Goal: Task Accomplishment & Management: Use online tool/utility

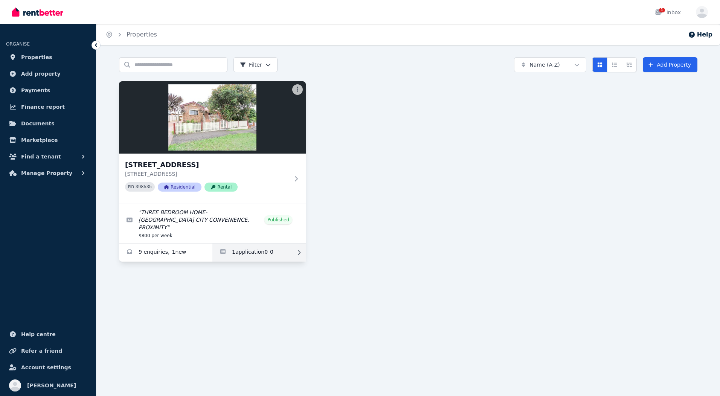
click at [246, 244] on link "Applications for 40 Prince St, North Parramatta" at bounding box center [258, 253] width 93 height 18
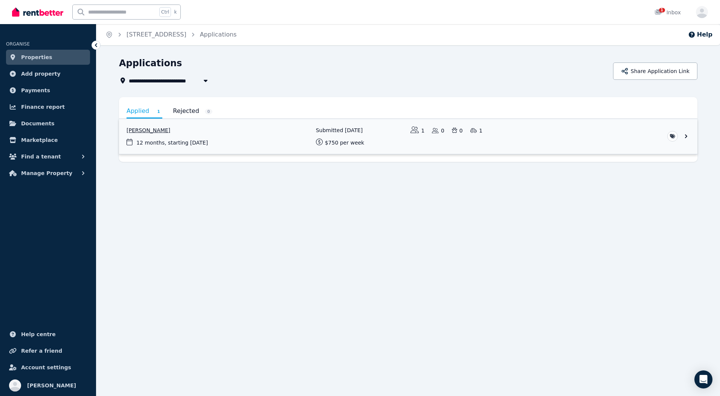
click at [183, 142] on link "View application: Radouan Amar Nezar" at bounding box center [408, 136] width 578 height 35
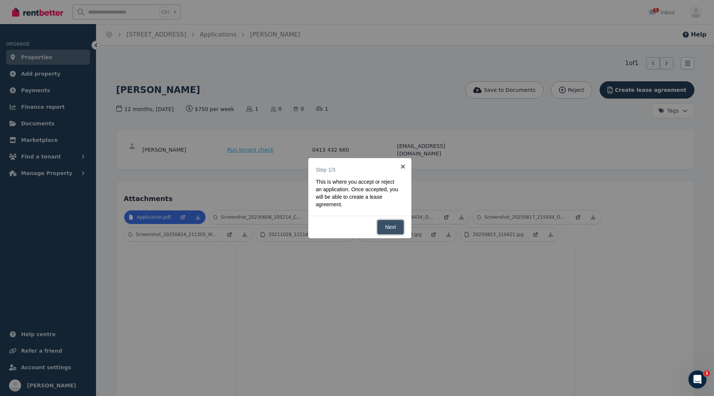
click at [389, 224] on link "Next" at bounding box center [390, 227] width 27 height 15
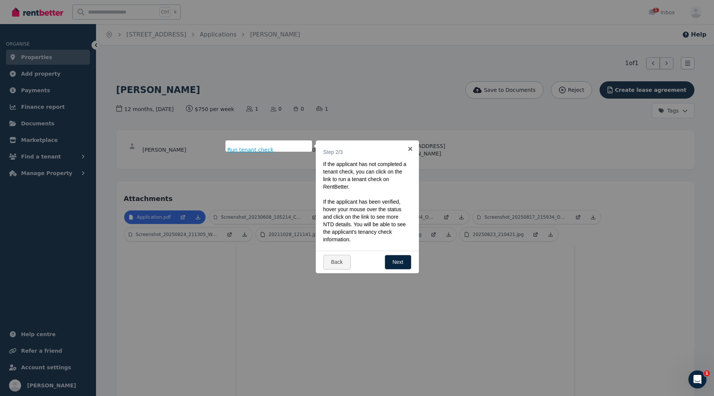
click at [263, 147] on span "Run tenant check" at bounding box center [250, 150] width 46 height 8
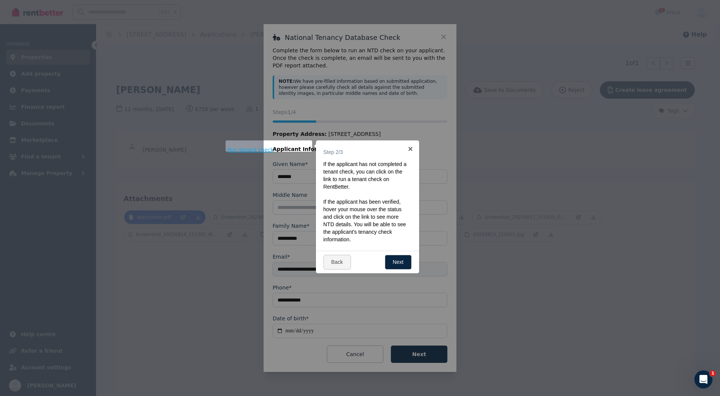
click at [439, 354] on div at bounding box center [360, 198] width 720 height 396
click at [396, 262] on link "Next" at bounding box center [398, 262] width 27 height 15
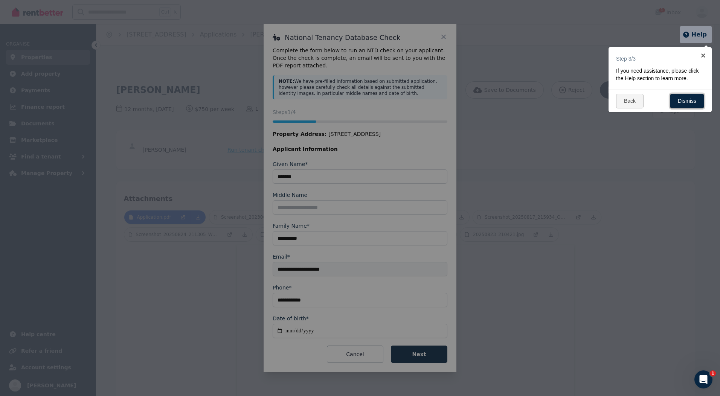
click at [685, 101] on link "Dismiss" at bounding box center [687, 101] width 34 height 15
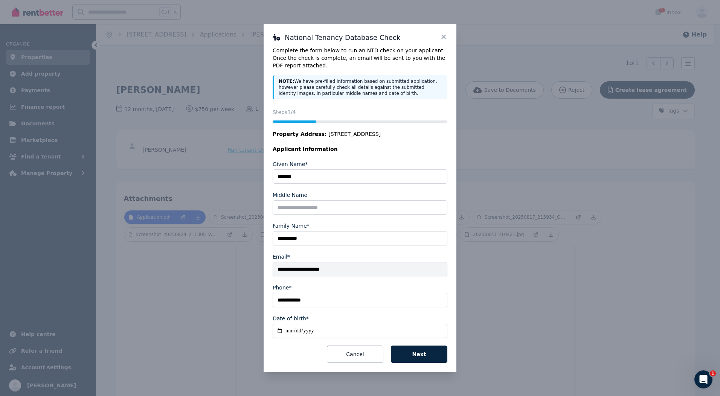
click at [216, 280] on div "**********" at bounding box center [360, 198] width 720 height 396
click at [443, 36] on icon at bounding box center [444, 37] width 8 height 8
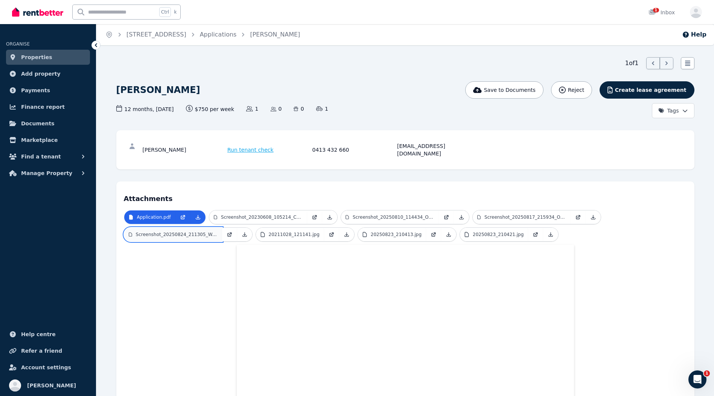
click at [211, 232] on p "Screenshot_20250824_211305_Westpac.jpg" at bounding box center [177, 235] width 82 height 6
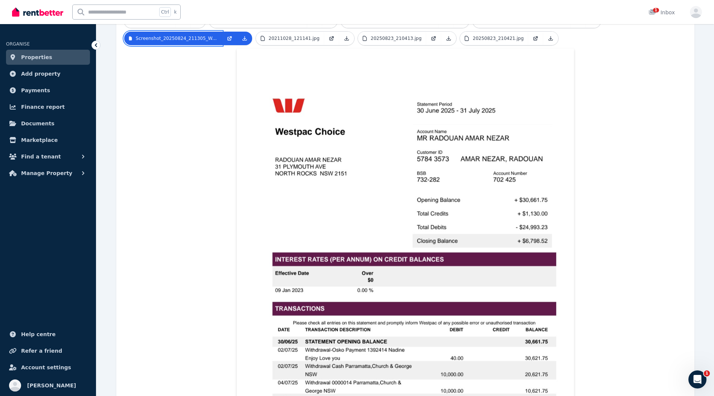
scroll to position [229, 0]
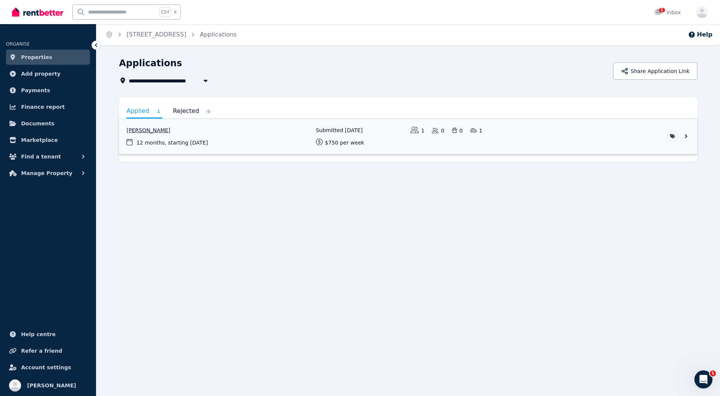
click at [205, 138] on link "View application: Radouan Amar Nezar" at bounding box center [408, 136] width 578 height 35
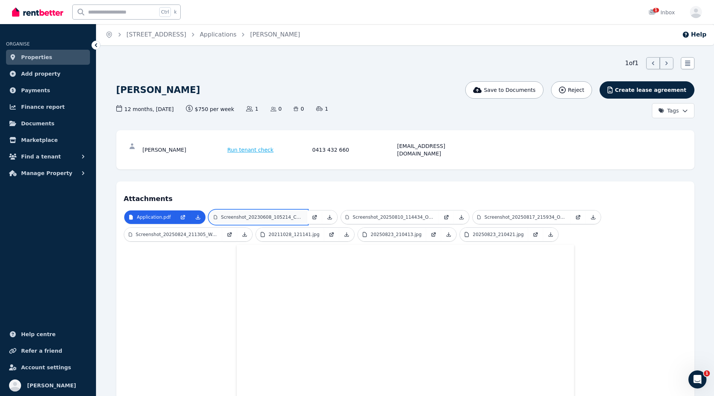
click at [277, 210] on link "Screenshot_20230608_105214_Chrome.jpg" at bounding box center [258, 217] width 98 height 14
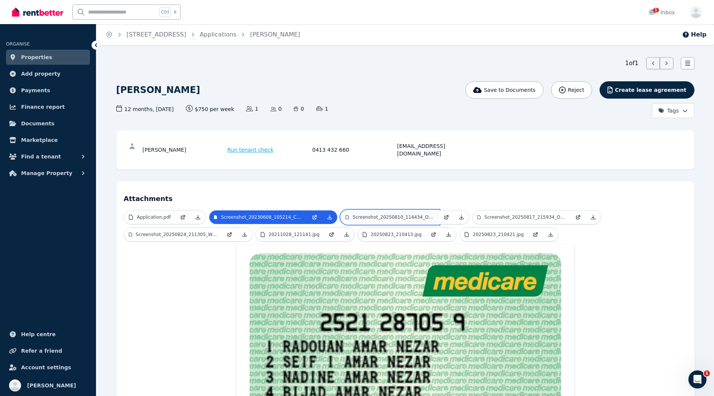
click at [363, 214] on p "Screenshot_20250810_114434_Outlook.jpg" at bounding box center [394, 217] width 82 height 6
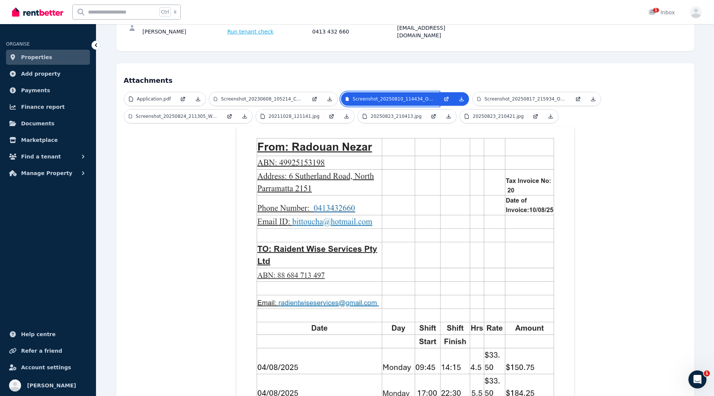
scroll to position [4, 0]
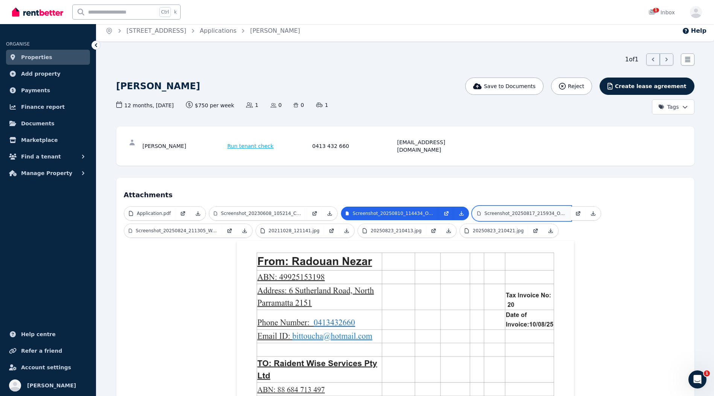
click at [498, 210] on p "Screenshot_20250817_215934_Outlook.jpg" at bounding box center [526, 213] width 82 height 6
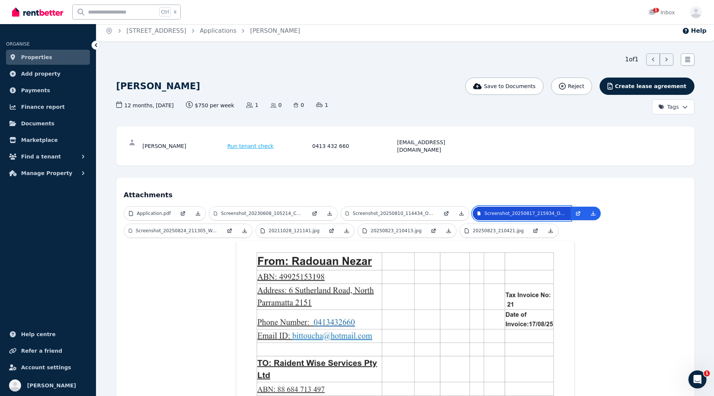
click at [498, 210] on p "Screenshot_20250817_215934_Outlook.jpg" at bounding box center [526, 213] width 82 height 6
click at [608, 229] on ul "Application.pdf Screenshot_20230608_105214_Chrome.jpg Screenshot_20250810_11443…" at bounding box center [405, 223] width 563 height 35
click at [536, 210] on p "Screenshot_20250817_215934_Outlook.jpg" at bounding box center [526, 213] width 82 height 6
click at [421, 210] on p "Screenshot_20250810_114434_Outlook.jpg" at bounding box center [394, 213] width 82 height 6
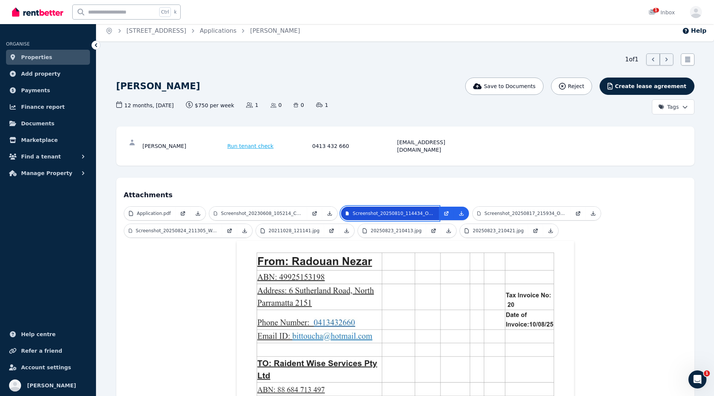
click at [421, 210] on p "Screenshot_20250810_114434_Outlook.jpg" at bounding box center [394, 213] width 82 height 6
click at [287, 209] on link "Screenshot_20230608_105214_Chrome.jpg" at bounding box center [258, 214] width 98 height 14
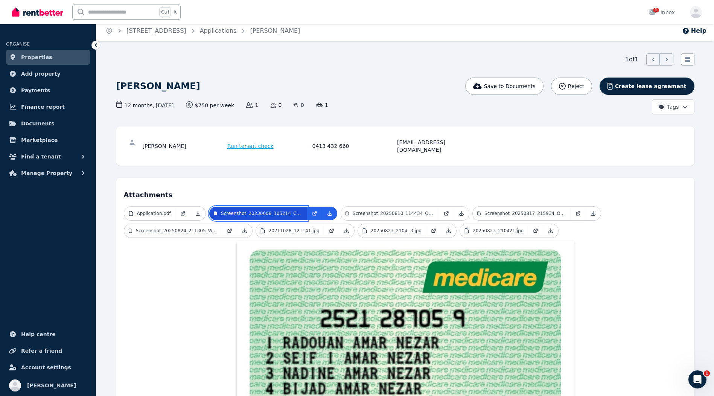
click at [287, 209] on link "Screenshot_20230608_105214_Chrome.jpg" at bounding box center [258, 214] width 98 height 14
click at [384, 210] on p "Screenshot_20250810_114434_Outlook.jpg" at bounding box center [394, 213] width 82 height 6
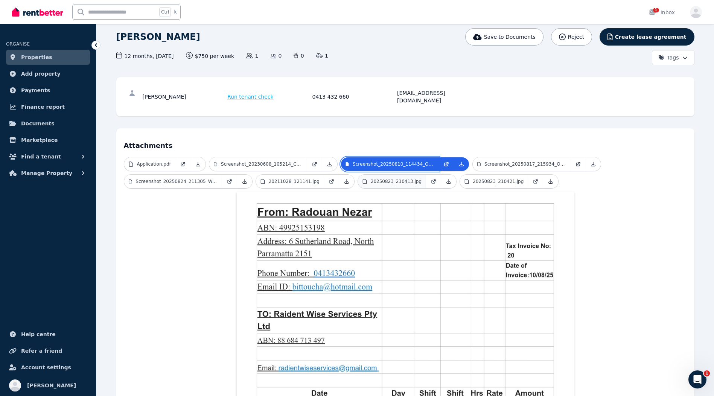
scroll to position [0, 0]
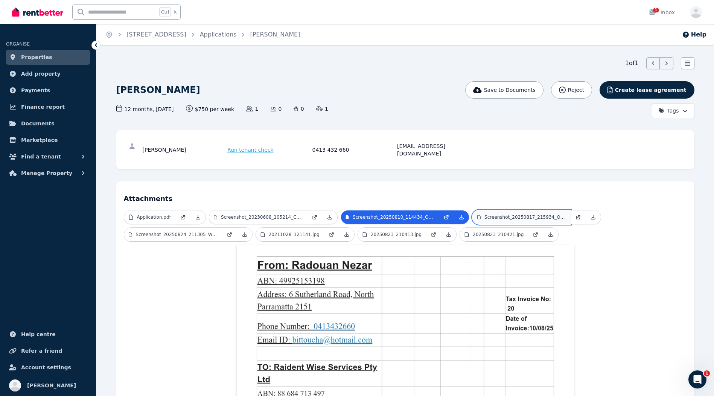
click at [495, 214] on p "Screenshot_20250817_215934_Outlook.jpg" at bounding box center [526, 217] width 82 height 6
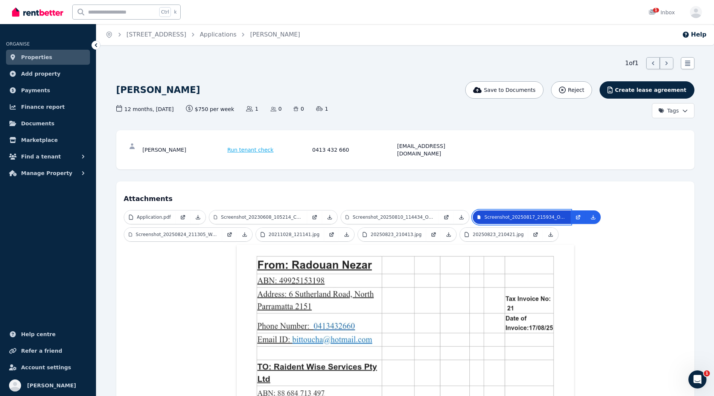
click at [493, 214] on p "Screenshot_20250817_215934_Outlook.jpg" at bounding box center [526, 217] width 82 height 6
click at [440, 211] on link at bounding box center [446, 217] width 15 height 14
click at [544, 214] on p "Screenshot_20250817_215934_Outlook.jpg" at bounding box center [526, 217] width 82 height 6
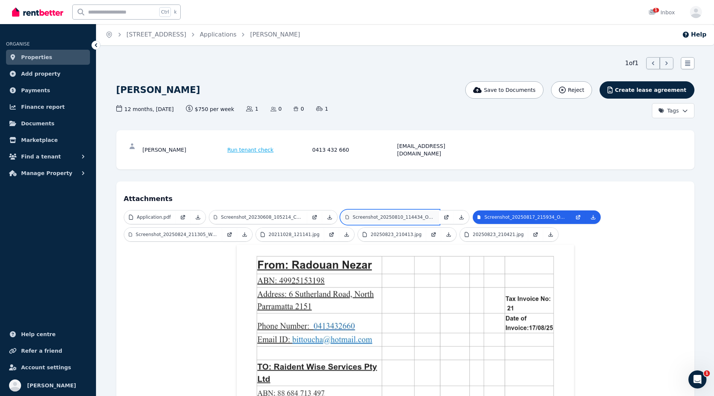
click at [382, 214] on p "Screenshot_20250810_114434_Outlook.jpg" at bounding box center [394, 217] width 82 height 6
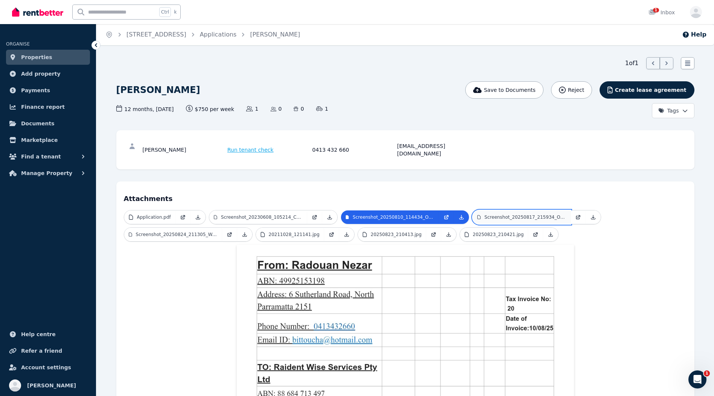
click at [502, 214] on p "Screenshot_20250817_215934_Outlook.jpg" at bounding box center [526, 217] width 82 height 6
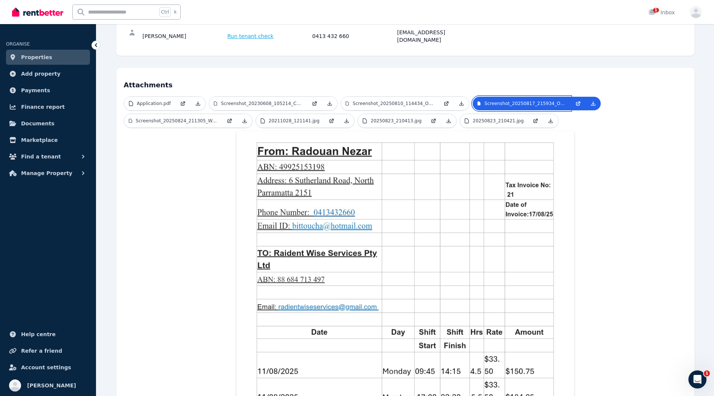
scroll to position [113, 0]
click at [190, 119] on p "Screenshot_20250824_211305_Westpac.jpg" at bounding box center [177, 122] width 82 height 6
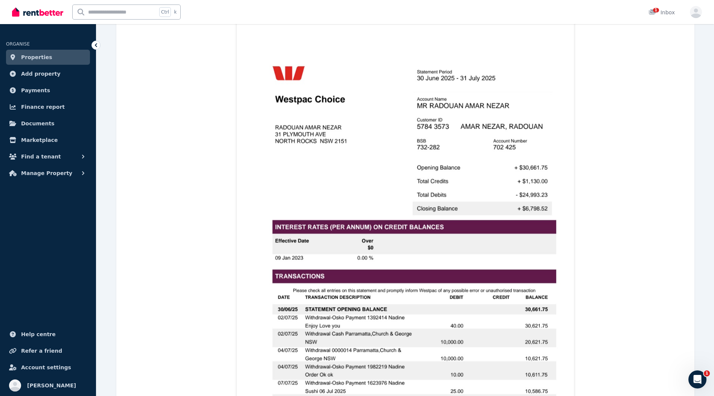
scroll to position [3, 0]
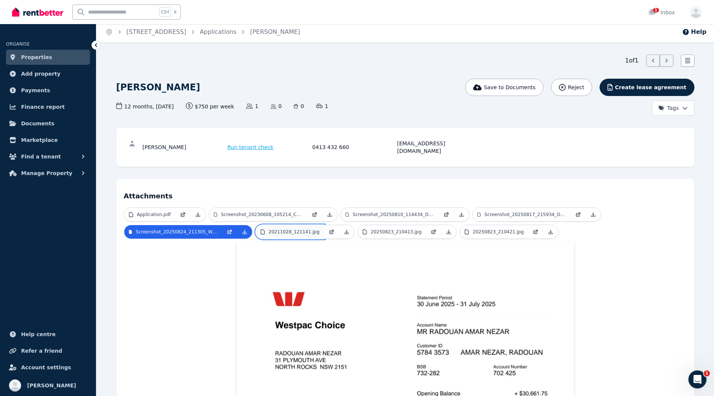
click at [300, 229] on p "20211028_121141.jpg" at bounding box center [294, 232] width 51 height 6
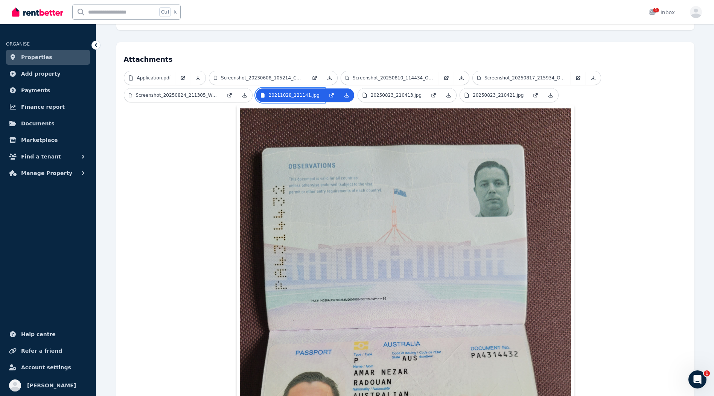
scroll to position [40, 0]
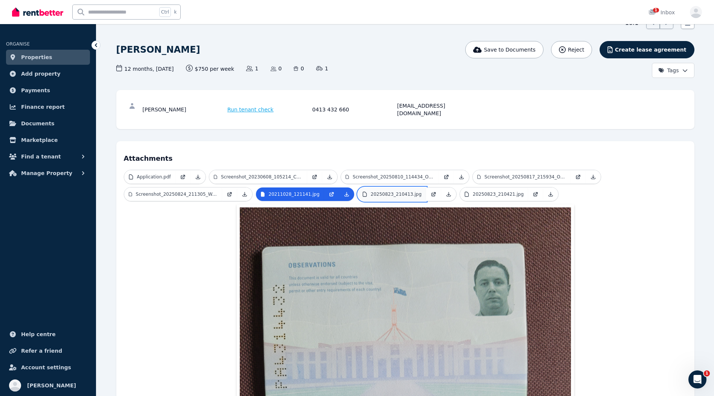
click at [373, 191] on p "20250823_210413.jpg" at bounding box center [396, 194] width 51 height 6
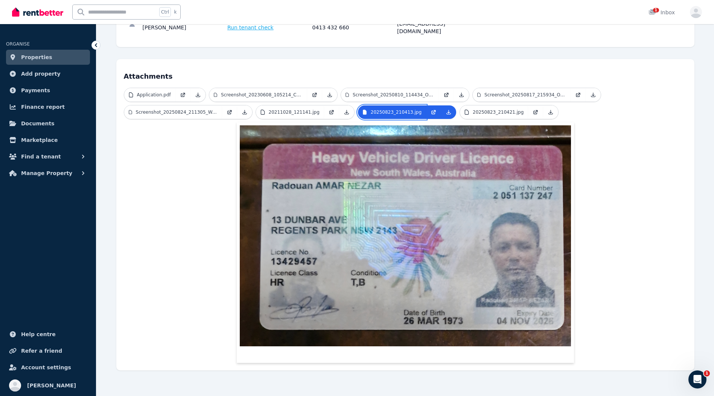
scroll to position [115, 0]
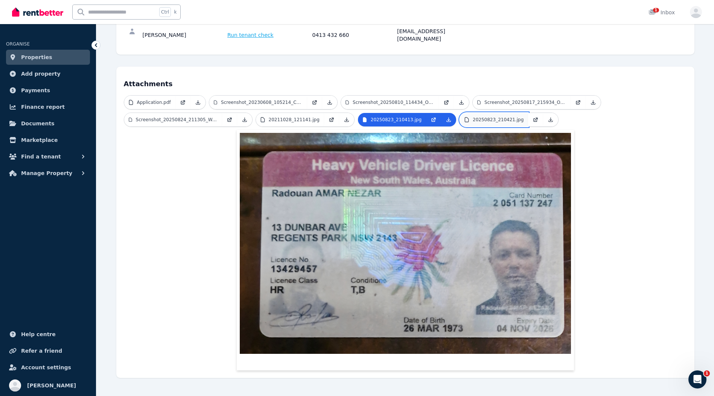
click at [492, 117] on p "20250823_210421.jpg" at bounding box center [498, 120] width 51 height 6
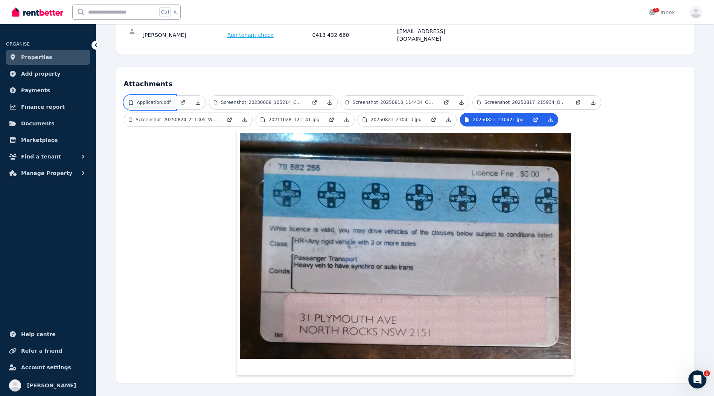
click at [164, 99] on p "Application.pdf" at bounding box center [154, 102] width 34 height 6
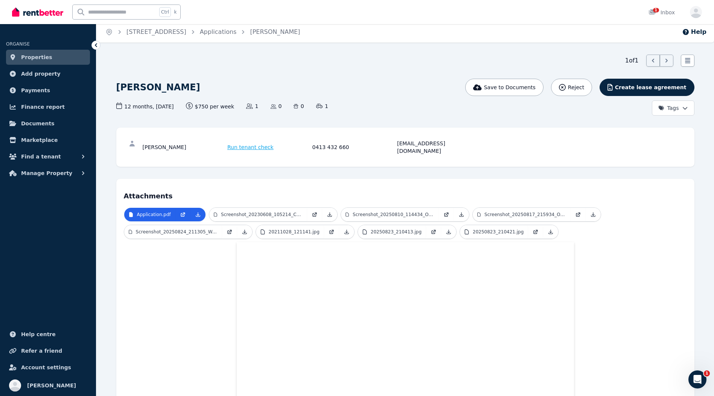
scroll to position [0, 0]
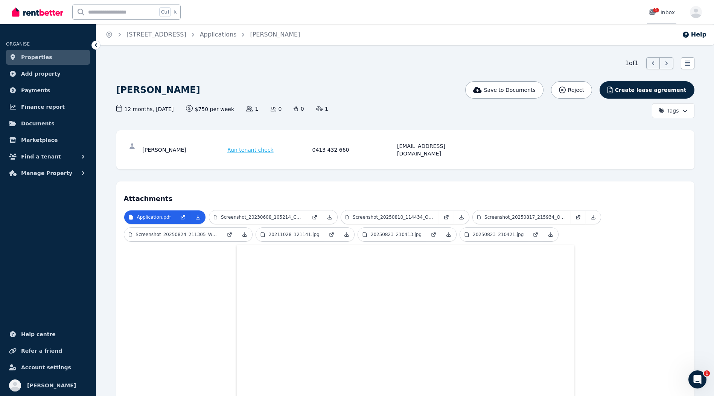
click at [657, 8] on span "1" at bounding box center [656, 10] width 6 height 5
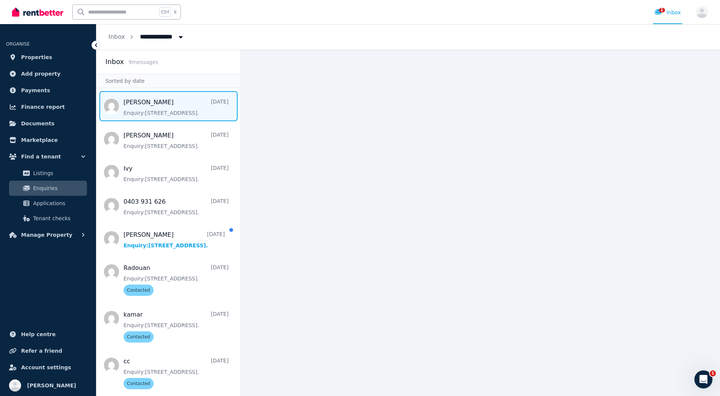
click at [149, 107] on span "Message list" at bounding box center [168, 106] width 144 height 30
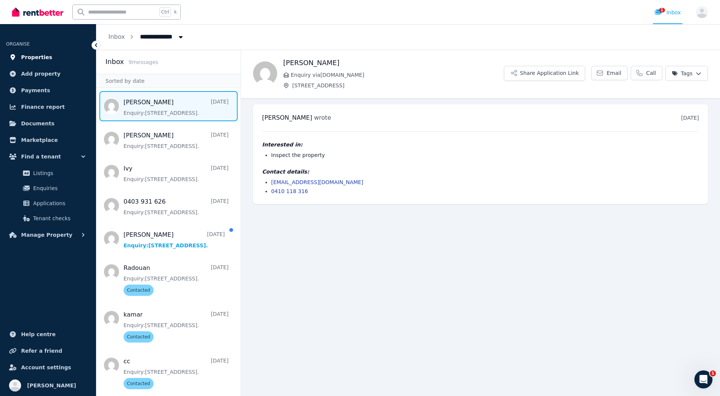
click at [32, 60] on span "Properties" at bounding box center [36, 57] width 31 height 9
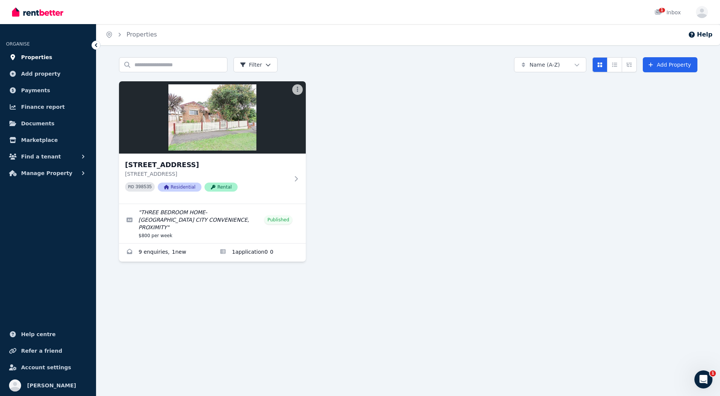
click at [36, 58] on span "Properties" at bounding box center [36, 57] width 31 height 9
click at [49, 152] on span "Find a tenant" at bounding box center [41, 156] width 40 height 9
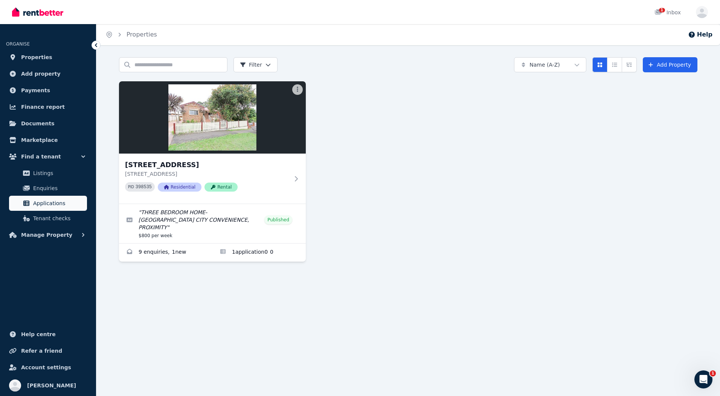
click at [46, 200] on span "Applications" at bounding box center [58, 203] width 51 height 9
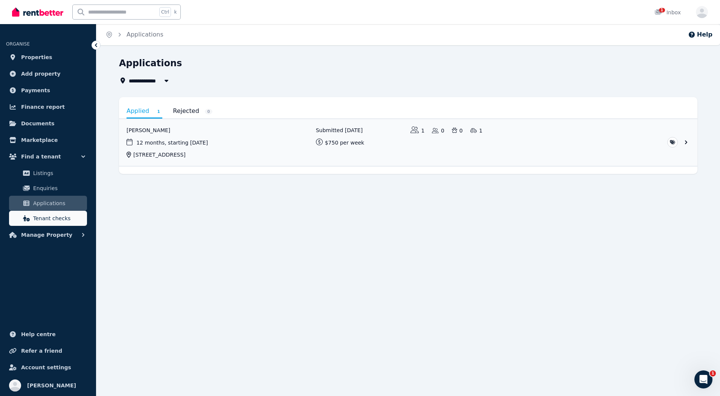
click at [50, 215] on span "Tenant checks" at bounding box center [58, 218] width 51 height 9
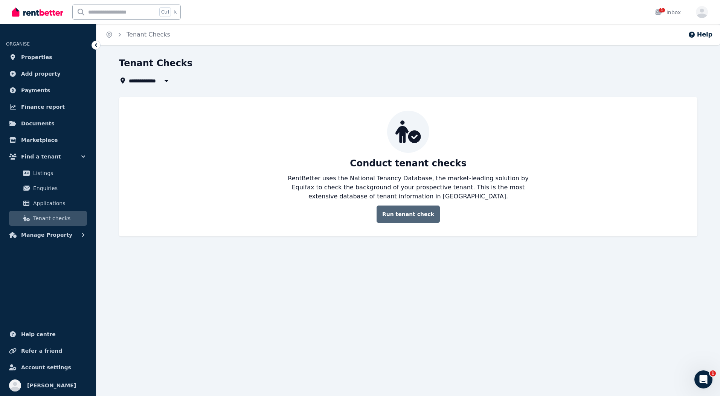
click at [395, 213] on link "Run tenant check" at bounding box center [407, 214] width 63 height 17
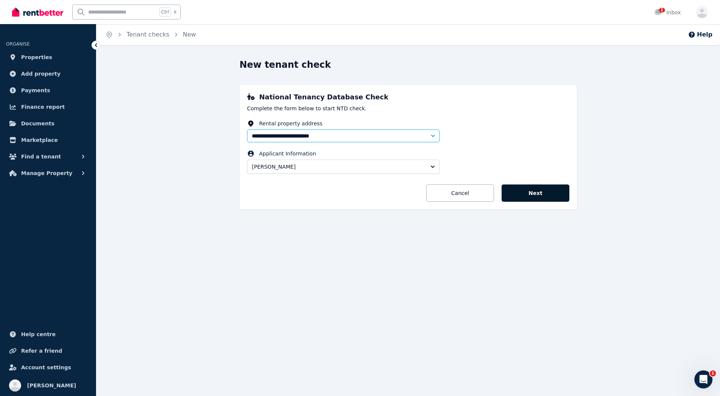
click at [526, 199] on button "Next" at bounding box center [535, 192] width 68 height 17
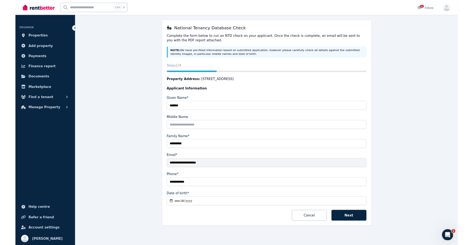
scroll to position [55, 0]
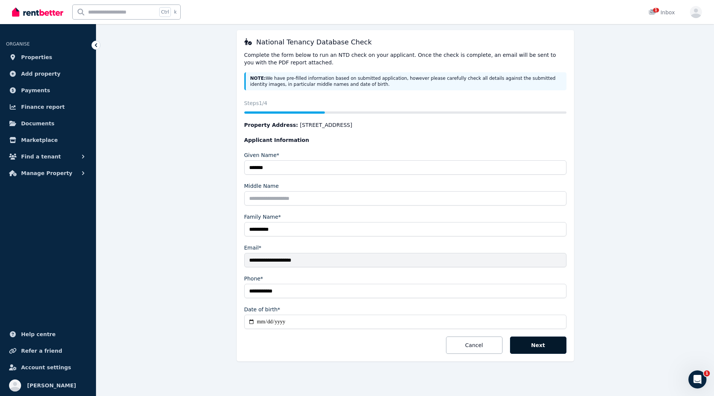
click at [533, 346] on button "Next" at bounding box center [538, 345] width 56 height 17
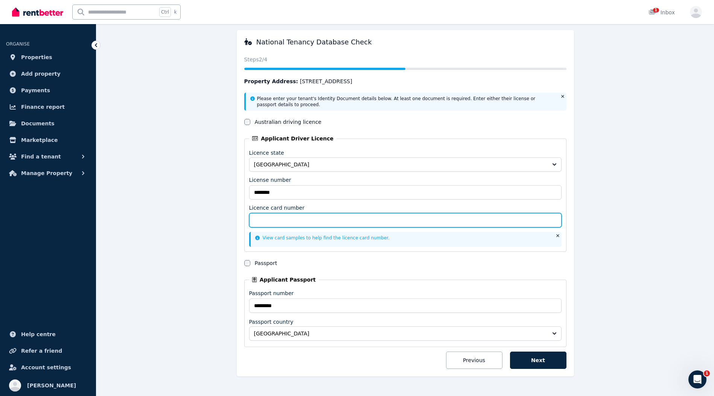
click at [267, 222] on input "Licence card number" at bounding box center [405, 220] width 312 height 14
click at [279, 219] on input "Licence card number" at bounding box center [405, 220] width 312 height 14
